Goal: Task Accomplishment & Management: Manage account settings

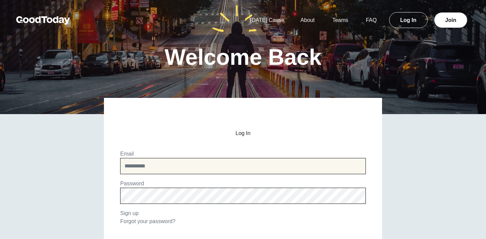
type input "**********"
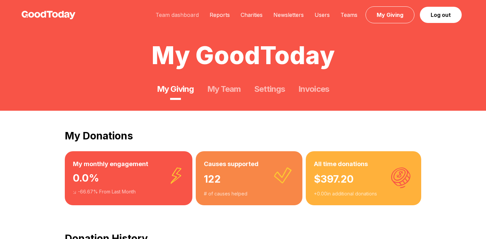
click at [194, 15] on link "Team dashboard" at bounding box center [177, 14] width 54 height 7
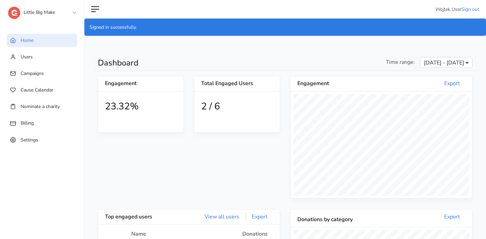
scroll to position [124, 182]
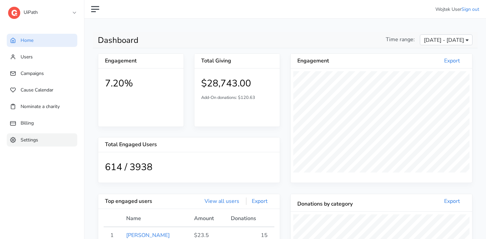
scroll to position [124, 182]
click at [52, 139] on link "Settings" at bounding box center [42, 139] width 71 height 13
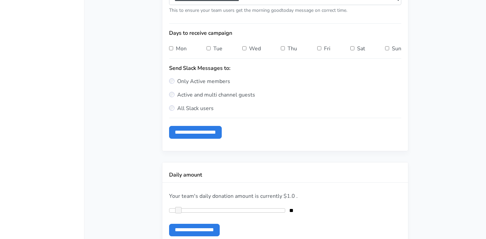
scroll to position [288, 0]
